Goal: Obtain resource: Obtain resource

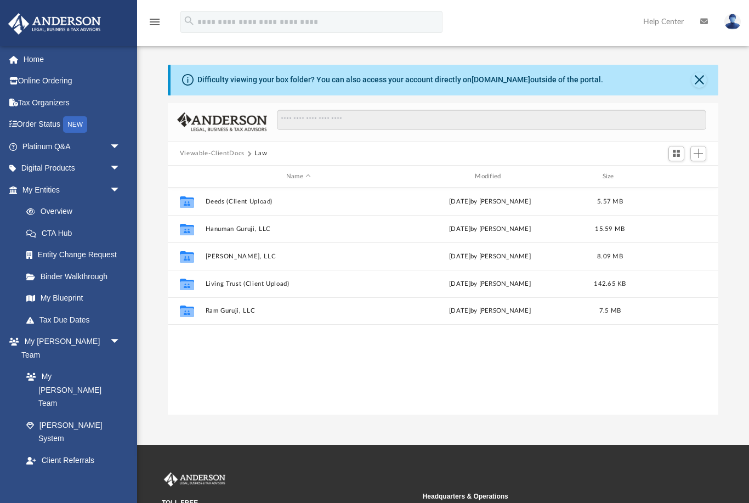
scroll to position [250, 551]
click at [181, 157] on button "Viewable-ClientDocs" at bounding box center [212, 154] width 65 height 10
click at [205, 156] on button "Viewable-ClientDocs" at bounding box center [212, 154] width 65 height 10
click at [744, 345] on div "Difficulty viewing your box folder? You can also access your account directly o…" at bounding box center [443, 240] width 612 height 351
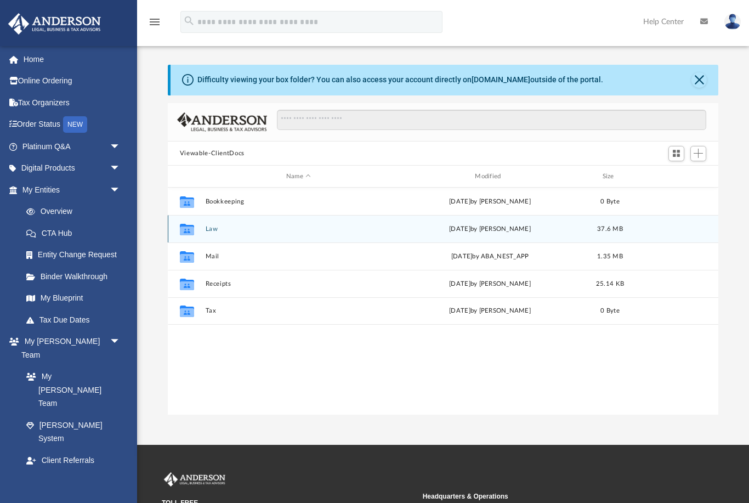
click at [199, 235] on div "Collaborated Folder" at bounding box center [186, 230] width 27 height 18
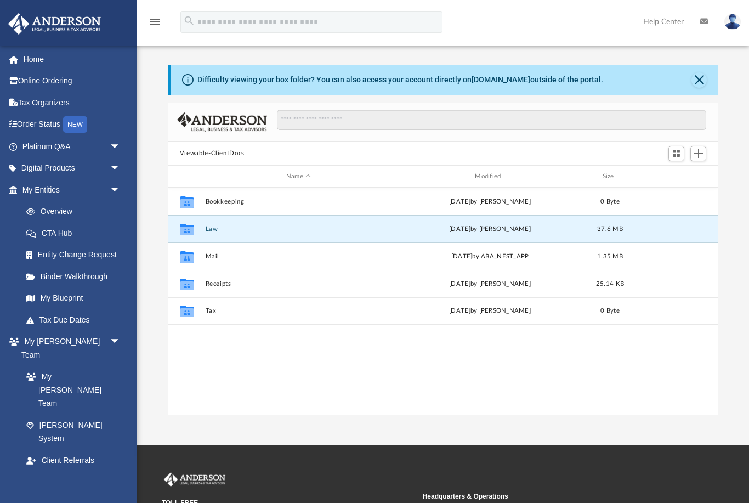
click at [188, 230] on icon "grid" at bounding box center [187, 231] width 14 height 9
click at [194, 236] on icon "Collaborated Folder" at bounding box center [187, 230] width 18 height 18
click at [202, 231] on div "Collaborated Folder Law [DATE] by [PERSON_NAME] 37.6 MB" at bounding box center [443, 228] width 551 height 27
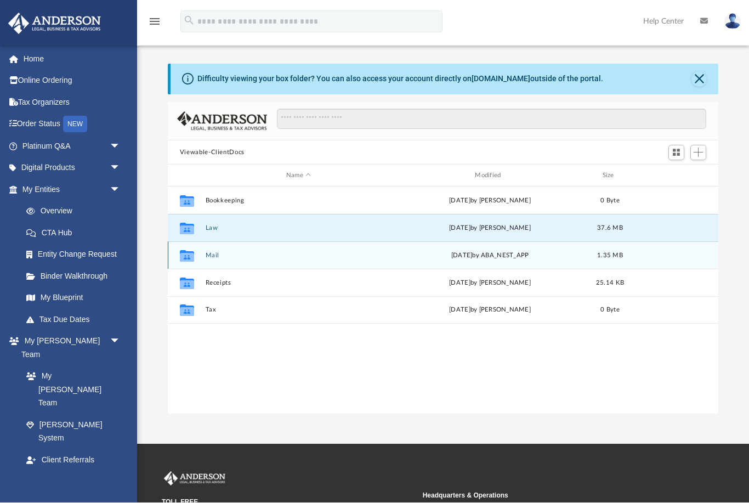
click at [200, 262] on div "Collaborated Folder" at bounding box center [186, 256] width 27 height 18
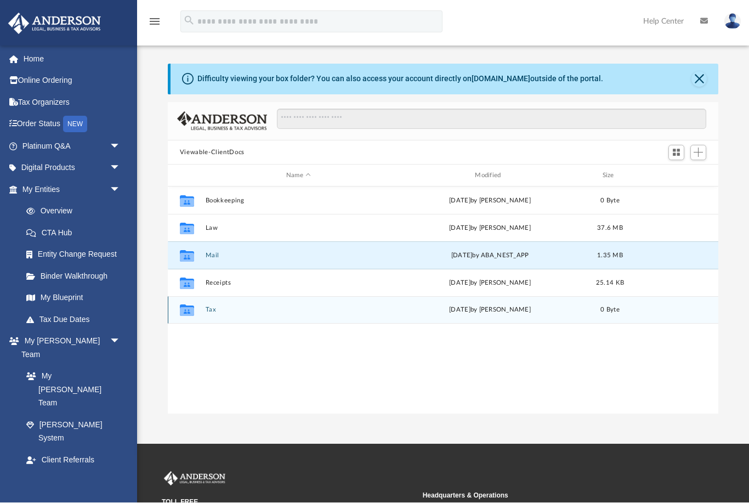
click at [197, 309] on div "Collaborated Folder" at bounding box center [186, 311] width 27 height 18
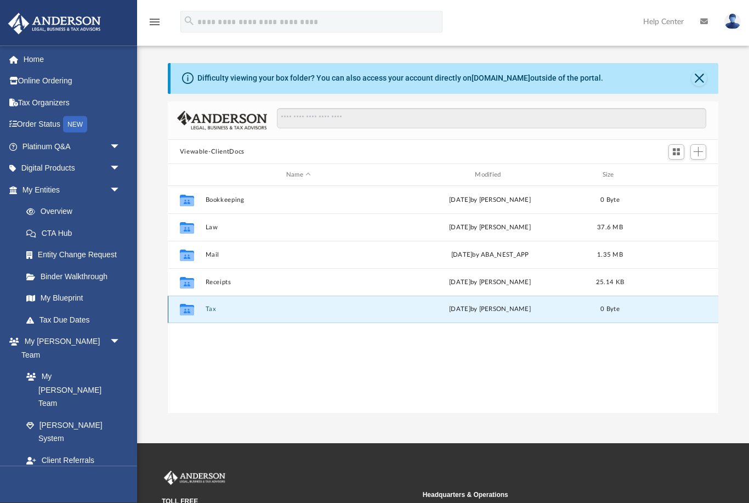
scroll to position [0, 0]
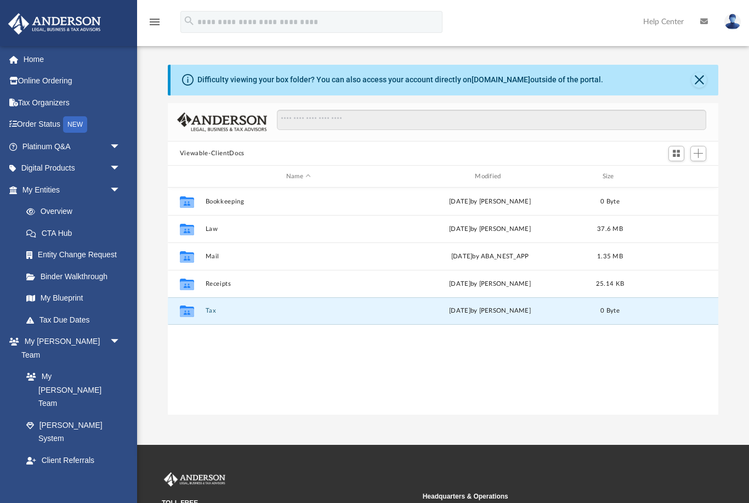
click at [202, 157] on button "Viewable-ClientDocs" at bounding box center [212, 154] width 65 height 10
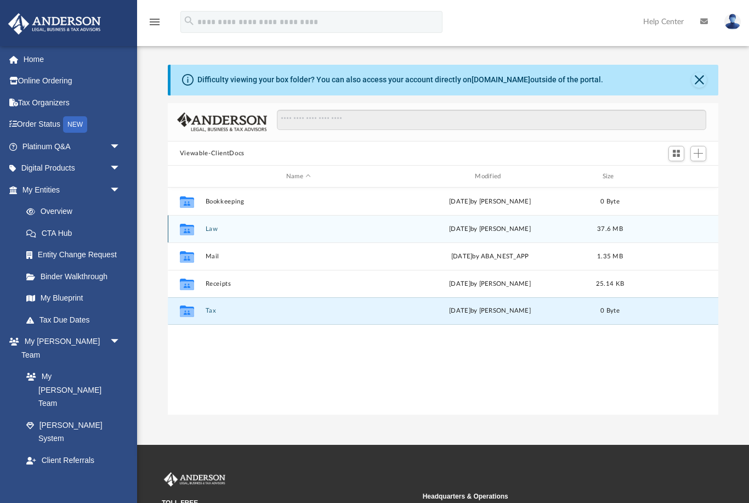
click at [199, 235] on div "Collaborated Folder" at bounding box center [186, 230] width 27 height 18
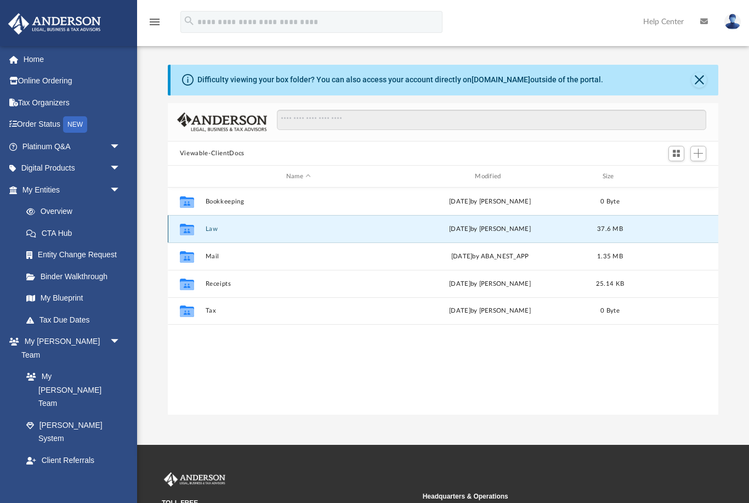
click at [191, 233] on icon "grid" at bounding box center [187, 231] width 14 height 9
click at [205, 230] on button "Law" at bounding box center [298, 228] width 187 height 7
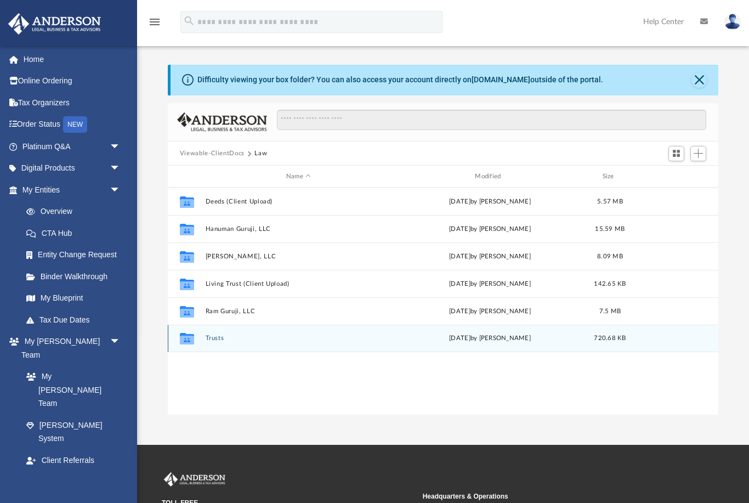
click at [199, 340] on div "Collaborated Folder" at bounding box center [186, 339] width 27 height 18
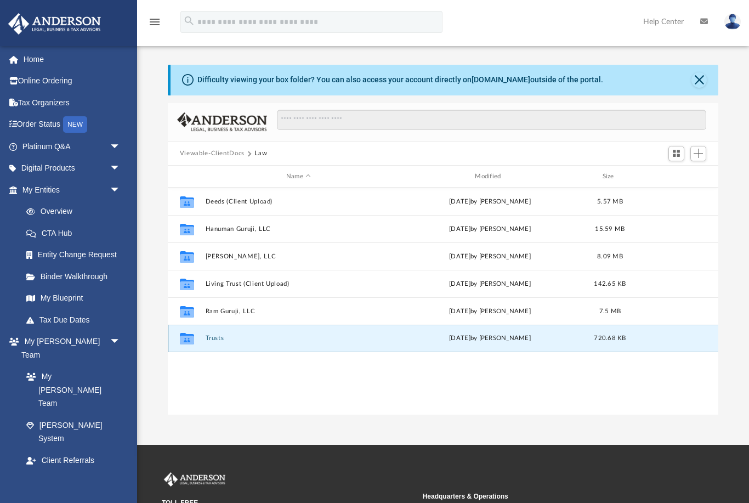
click at [210, 341] on button "Trusts" at bounding box center [298, 338] width 187 height 7
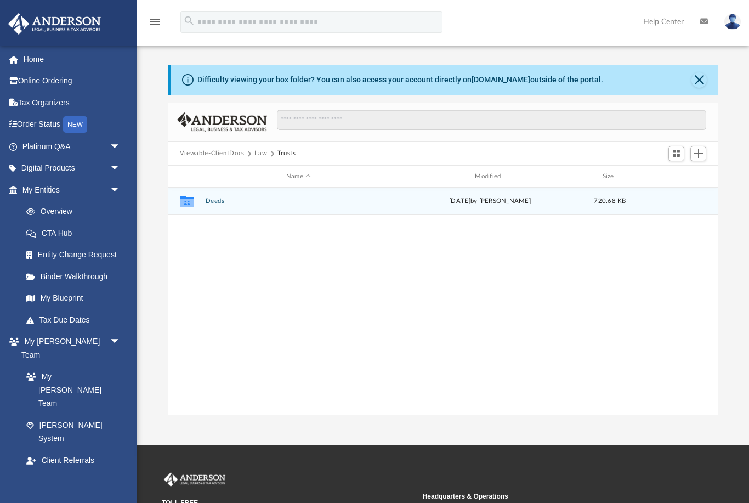
click at [208, 207] on div "Collaborated Folder Deeds [DATE] by [PERSON_NAME] 720.68 KB" at bounding box center [443, 201] width 551 height 27
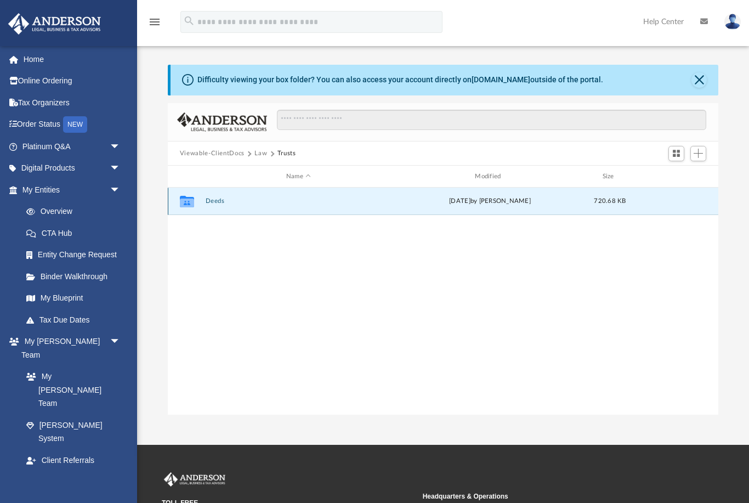
click at [201, 208] on div "Collaborated Folder" at bounding box center [186, 202] width 27 height 18
click at [201, 201] on div "Collaborated Folder" at bounding box center [186, 202] width 27 height 18
click at [208, 204] on button "Deeds" at bounding box center [298, 201] width 187 height 7
click at [212, 207] on div "Collaborated Folder Deeds [DATE] by [PERSON_NAME] 720.68 KB" at bounding box center [443, 201] width 551 height 27
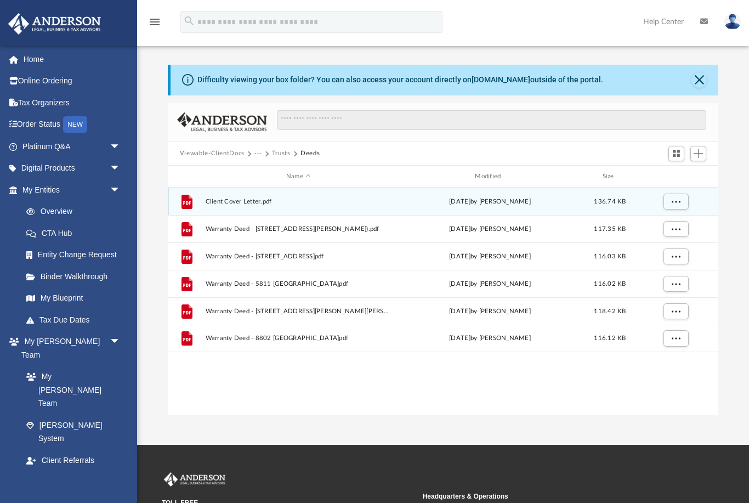
click at [258, 155] on button "···" at bounding box center [258, 154] width 7 height 10
click at [261, 175] on li "Law" at bounding box center [267, 173] width 13 height 12
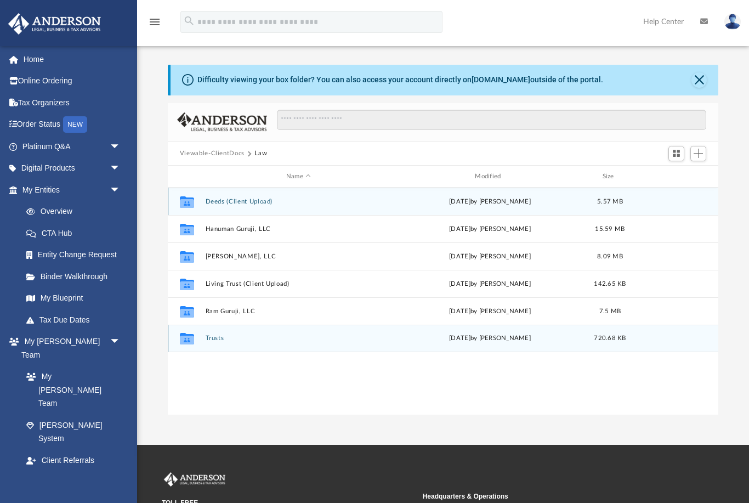
click at [187, 343] on icon "grid" at bounding box center [187, 340] width 14 height 9
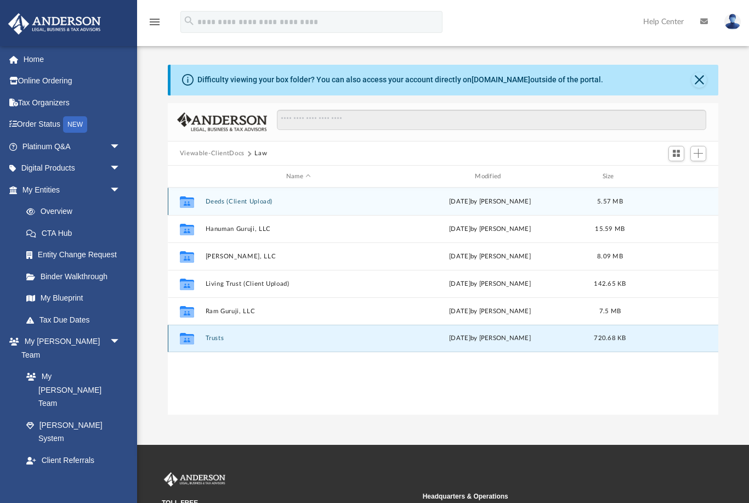
click at [189, 340] on icon "grid" at bounding box center [187, 339] width 14 height 12
click at [206, 342] on button "Trusts" at bounding box center [298, 338] width 187 height 7
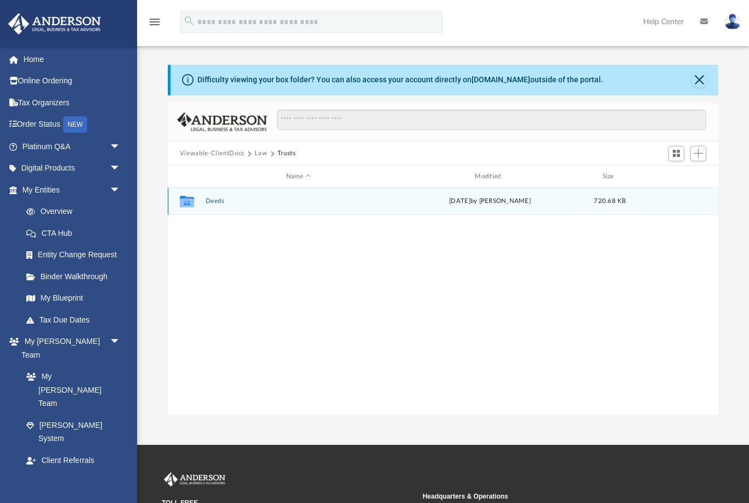
click at [207, 200] on button "Deeds" at bounding box center [298, 201] width 187 height 7
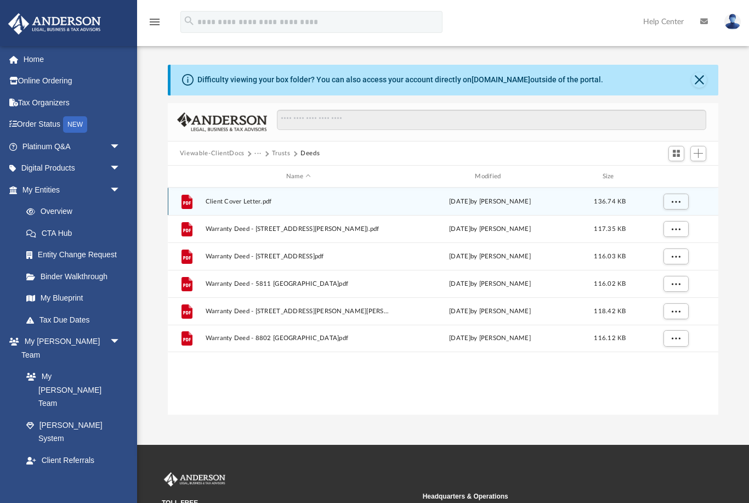
click at [196, 208] on div "File" at bounding box center [186, 202] width 27 height 18
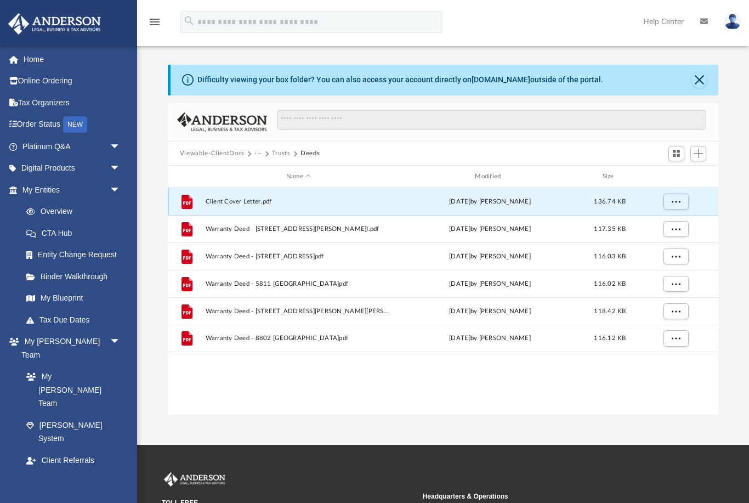
click at [231, 204] on span "Client Cover Letter.pdf" at bounding box center [298, 201] width 187 height 7
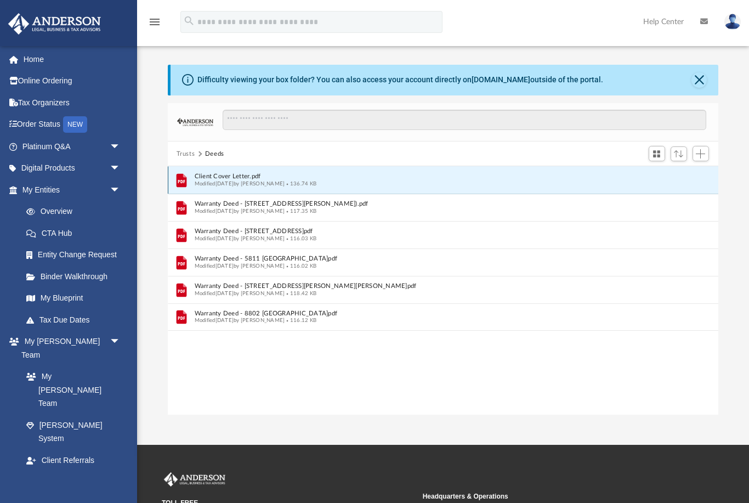
scroll to position [1, 1]
